Goal: Task Accomplishment & Management: Complete application form

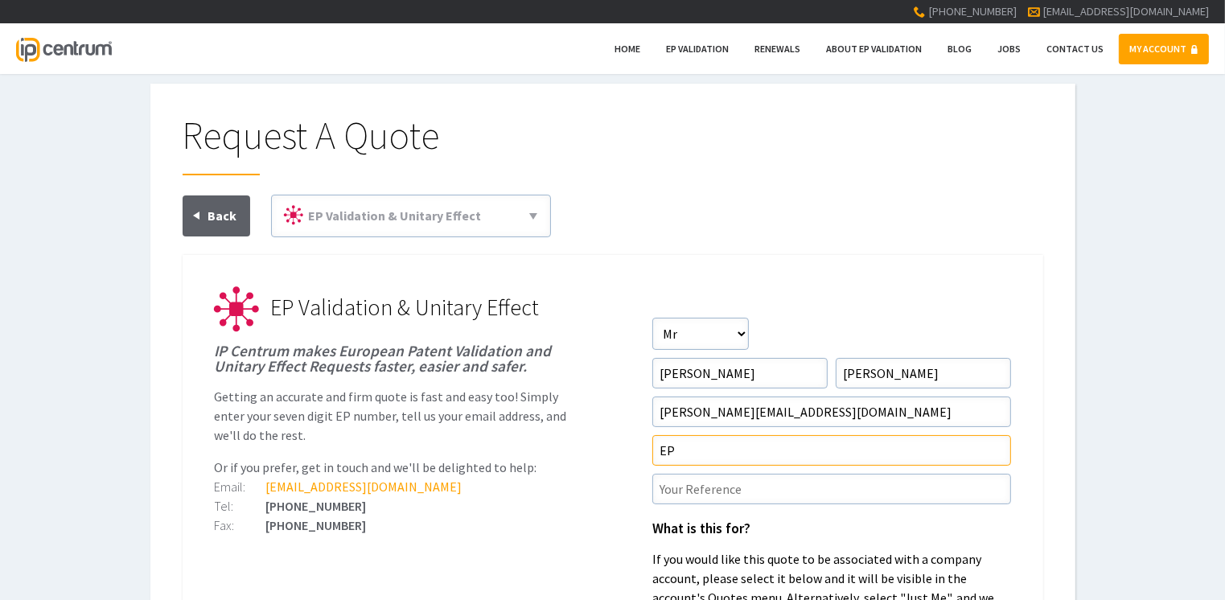
click at [675, 446] on input"] "EP" at bounding box center [831, 450] width 359 height 31
paste input"] "3906913"
type input"] "EP3906913"
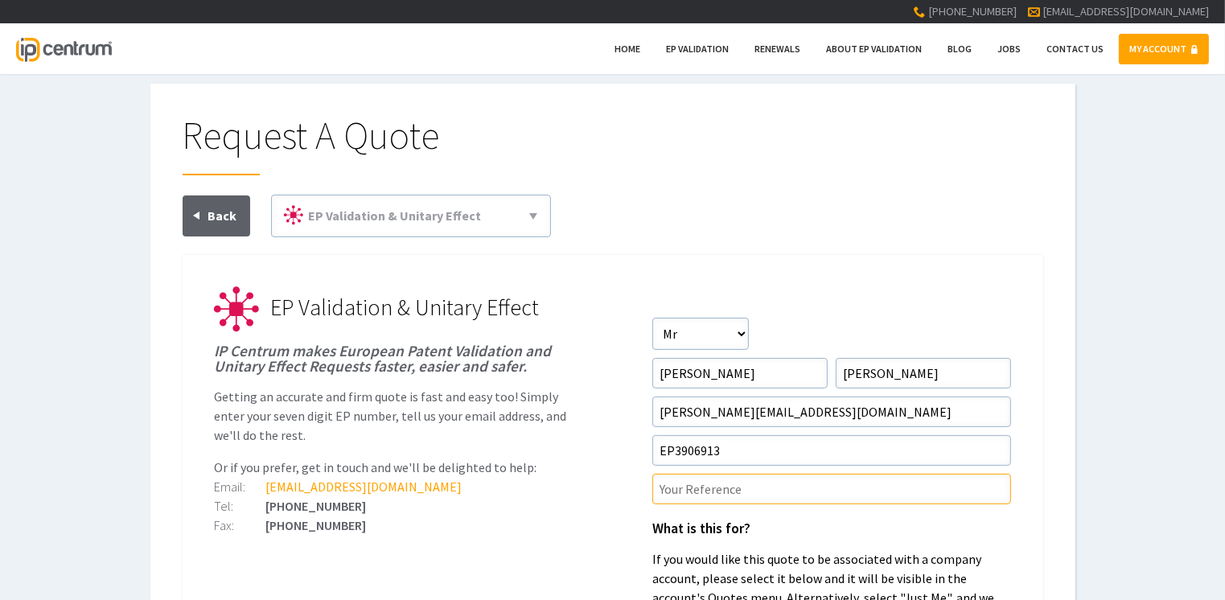
click at [665, 491] on input"] "text" at bounding box center [831, 489] width 359 height 31
click at [1151, 465] on div "Request A Quote EP Validation & Unitary Effect 71(3) Claims Translations Unitar…" at bounding box center [612, 477] width 1225 height 787
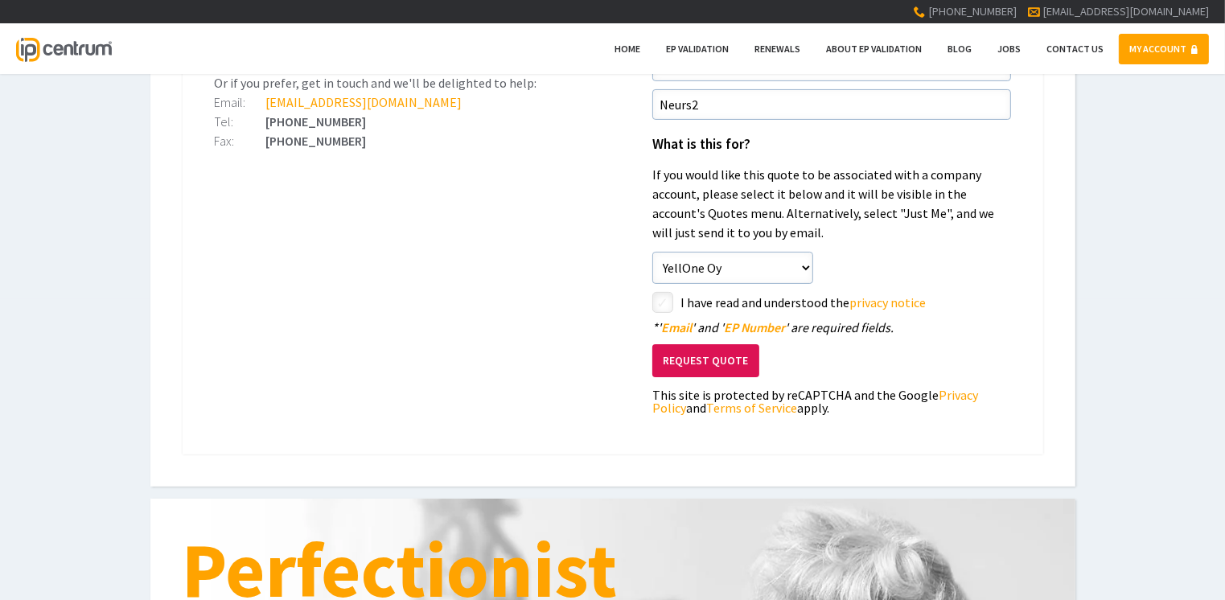
scroll to position [386, 0]
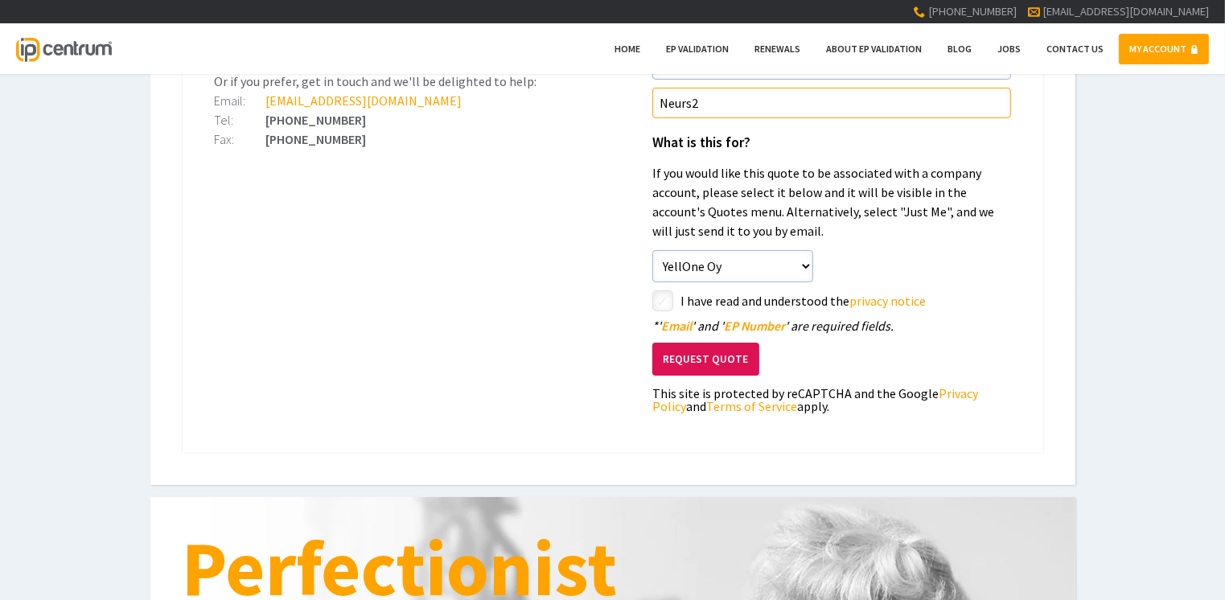
click at [692, 101] on input"] "Neurs2" at bounding box center [831, 103] width 359 height 31
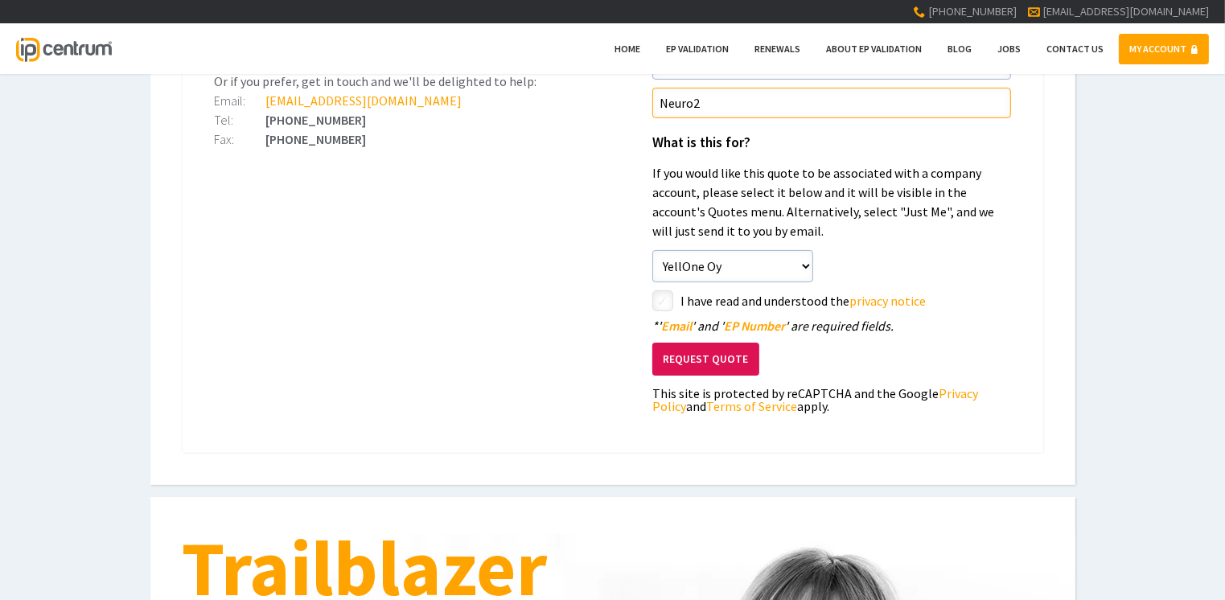
type input"] "Neuro2"
click at [663, 300] on input"] "checkbox" at bounding box center [664, 302] width 19 height 19
checkbox input"] "true"
click at [715, 362] on button "Request Quote" at bounding box center [705, 359] width 107 height 33
